Goal: Book appointment/travel/reservation

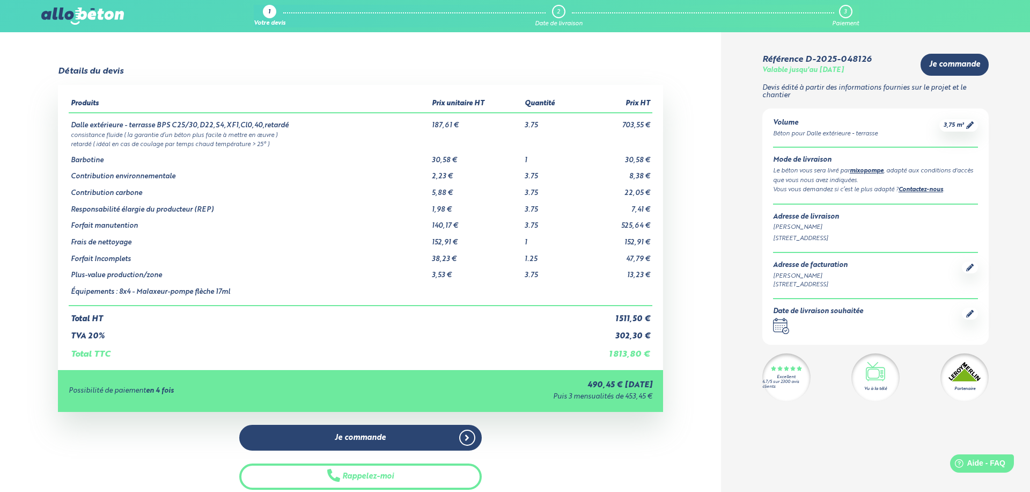
scroll to position [28, 0]
click at [784, 321] on icon ".calendar-icon { fill: none; stroke: #2b4572; stroke-linecap: round; stroke-lin…" at bounding box center [781, 326] width 16 height 16
click at [974, 313] on div at bounding box center [970, 313] width 16 height 12
click at [783, 327] on icon ".calendar-icon { fill: none; stroke: #2b4572; stroke-linecap: round; stroke-lin…" at bounding box center [781, 326] width 16 height 16
click at [969, 313] on icon at bounding box center [970, 314] width 8 height 8
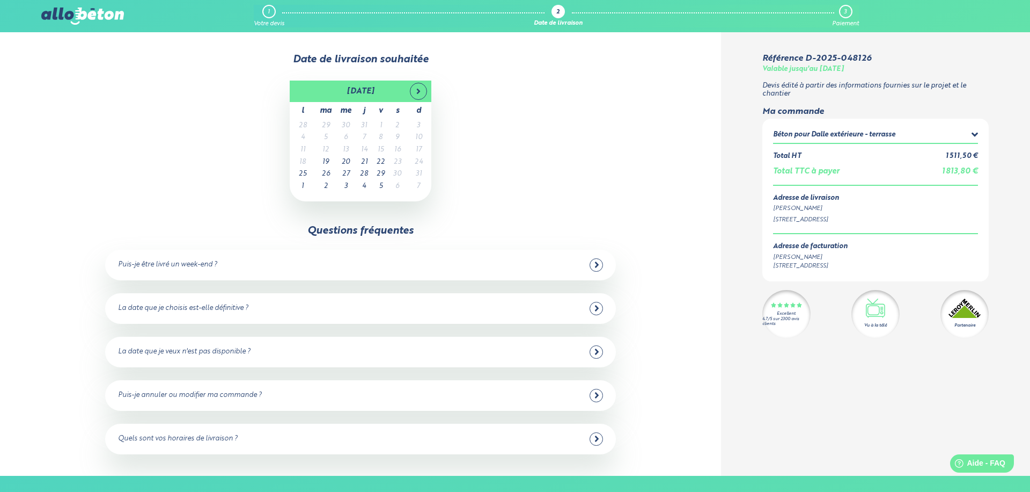
click at [303, 162] on td "18" at bounding box center [303, 162] width 26 height 12
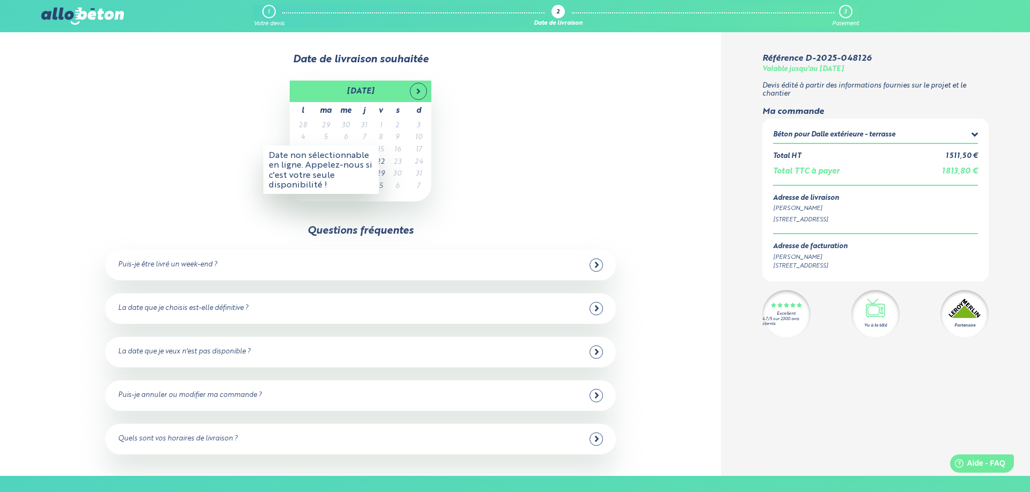
click at [175, 163] on div "[DATE] l ma me j v s d 28 29 30 31 1 2 3 4 5 6 7 8 9 10 11 12 13 14 15 16 17 18…" at bounding box center [360, 140] width 634 height 121
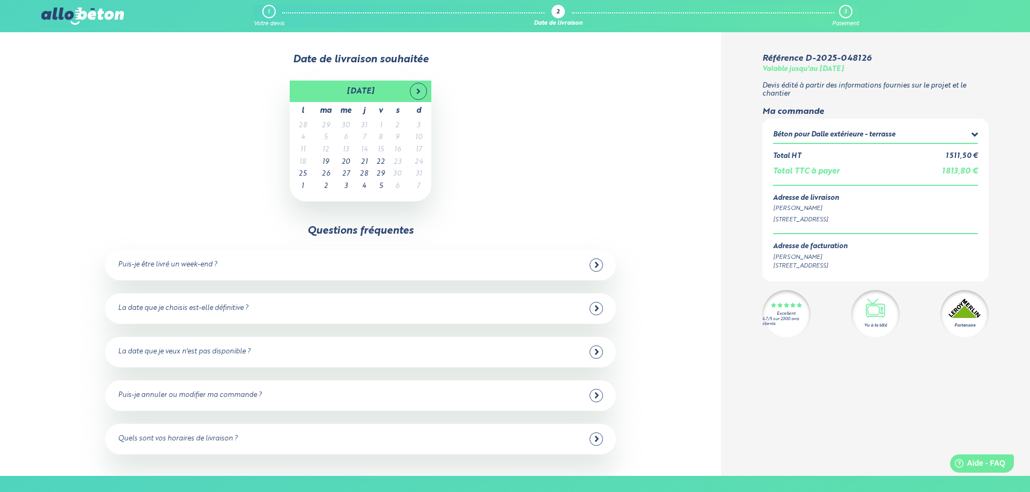
click at [172, 440] on div "Quels sont vos horaires de livraison ?" at bounding box center [178, 439] width 120 height 8
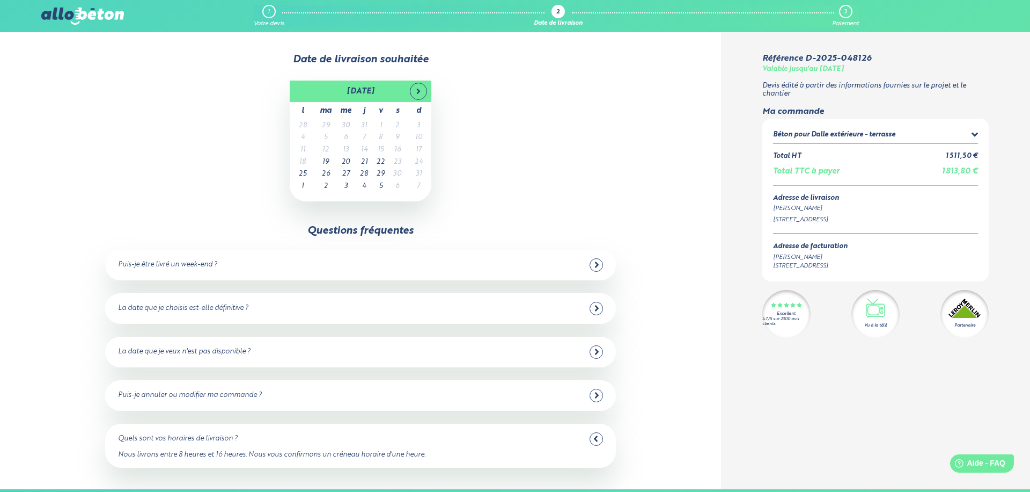
click at [63, 416] on div "Questions fréquentes Puis-je être livré un week-end ? Non malheureusement, nous…" at bounding box center [360, 346] width 639 height 243
click at [172, 313] on div "La date que je choisis est-elle définitive ?" at bounding box center [360, 308] width 485 height 13
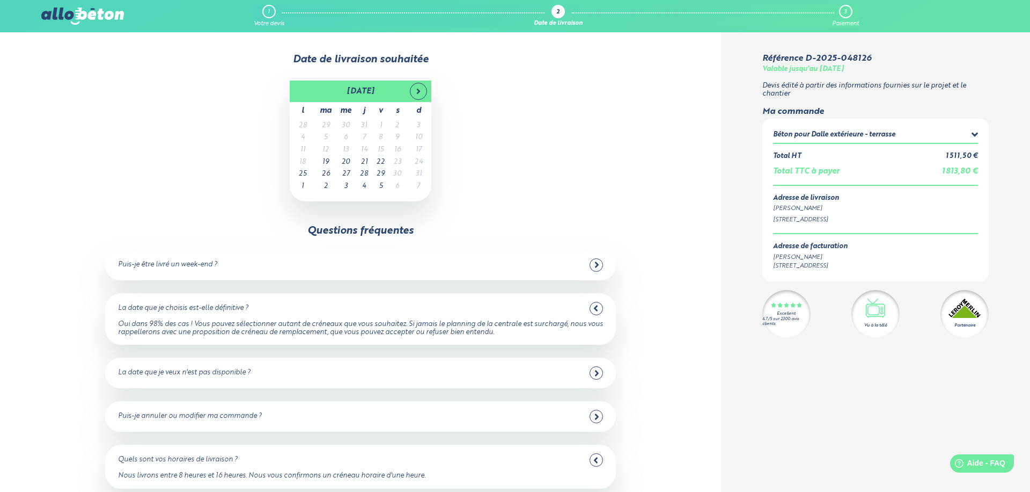
click at [135, 371] on div "La date que je veux n'est pas disponible ?" at bounding box center [184, 373] width 133 height 8
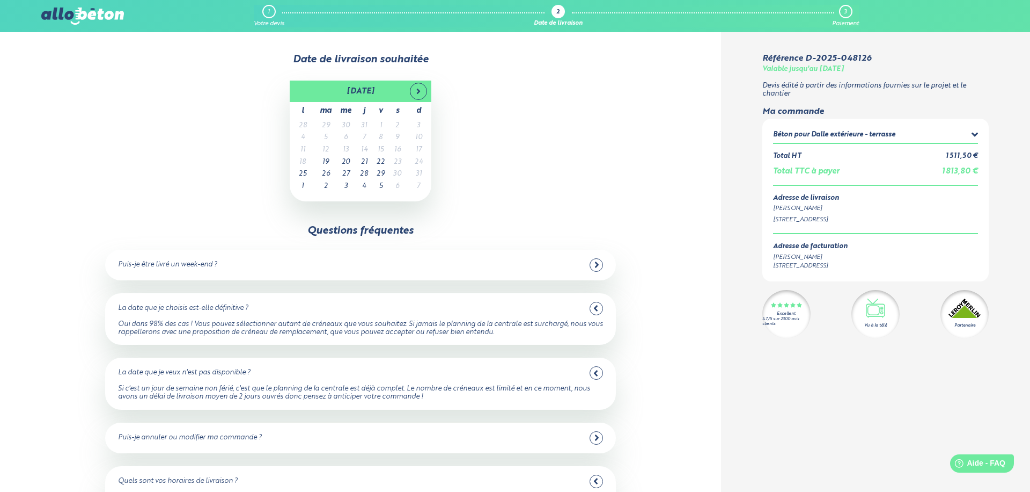
click at [218, 151] on div "[DATE] l ma me j v s d 28 29 30 31 1 2 3 4 5 6 7 8 9 10 11 12 13 14 15 16 17 18…" at bounding box center [360, 140] width 634 height 121
